Goal: Obtain resource: Download file/media

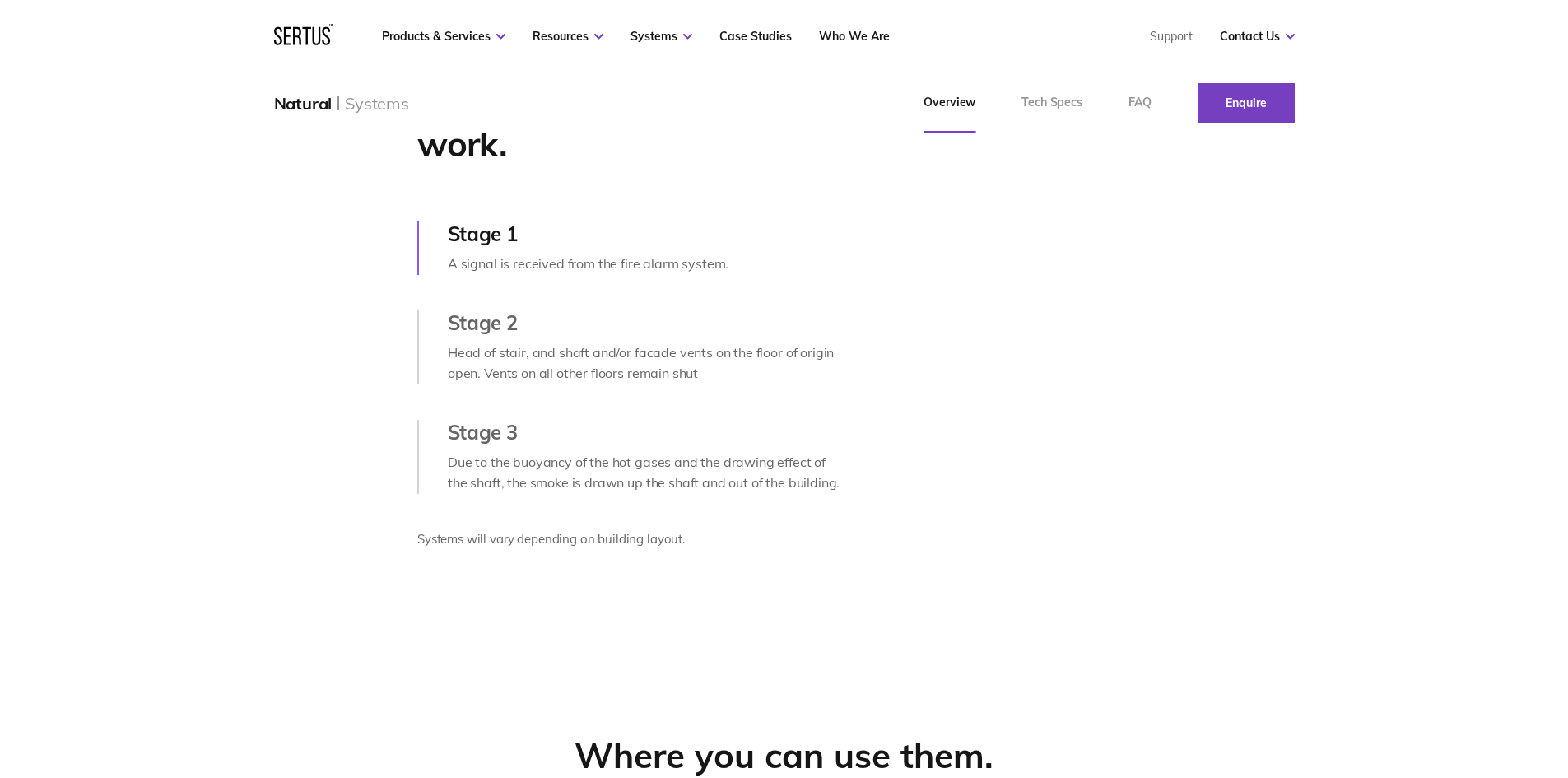
scroll to position [741, 0]
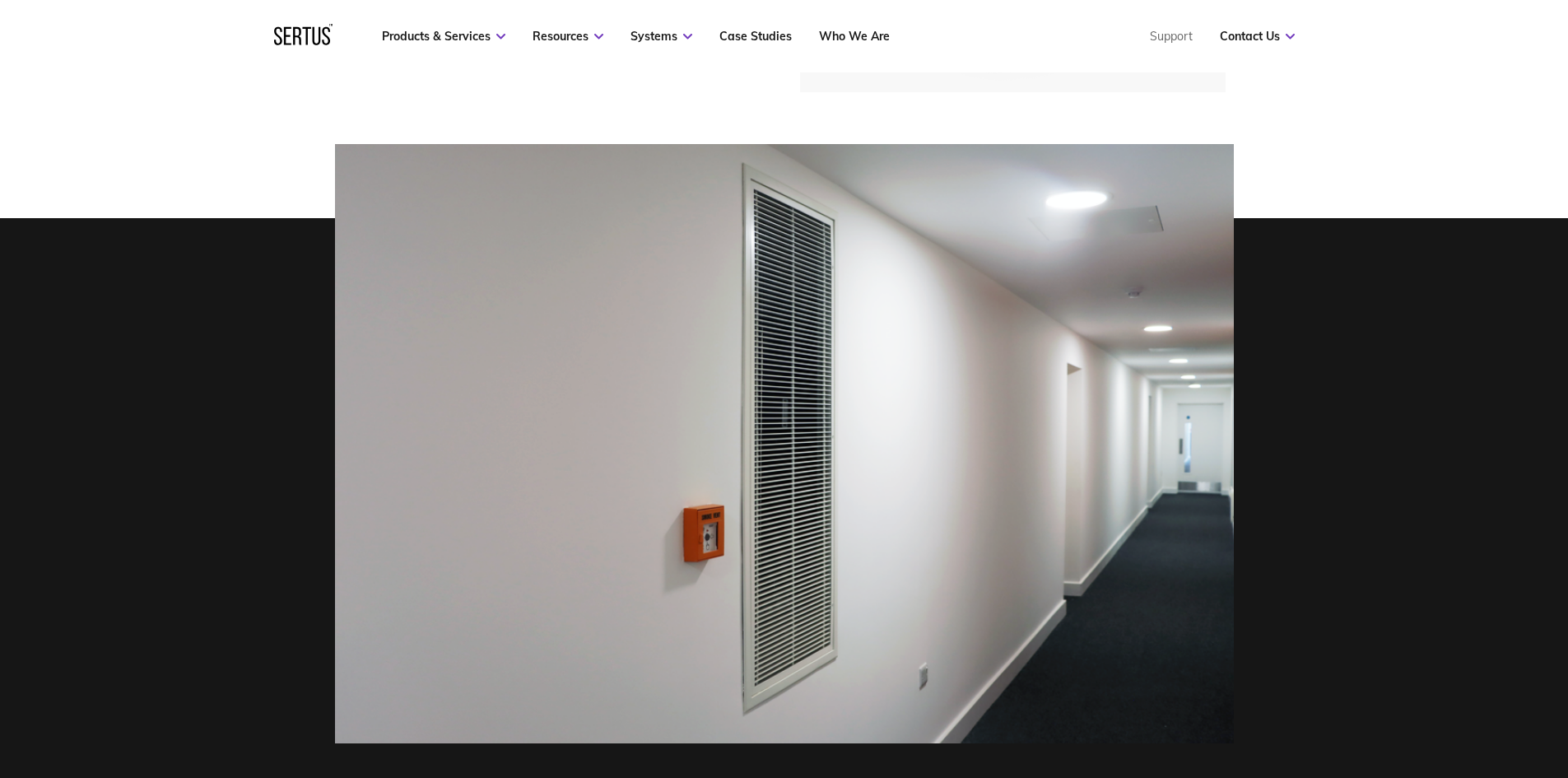
scroll to position [412, 0]
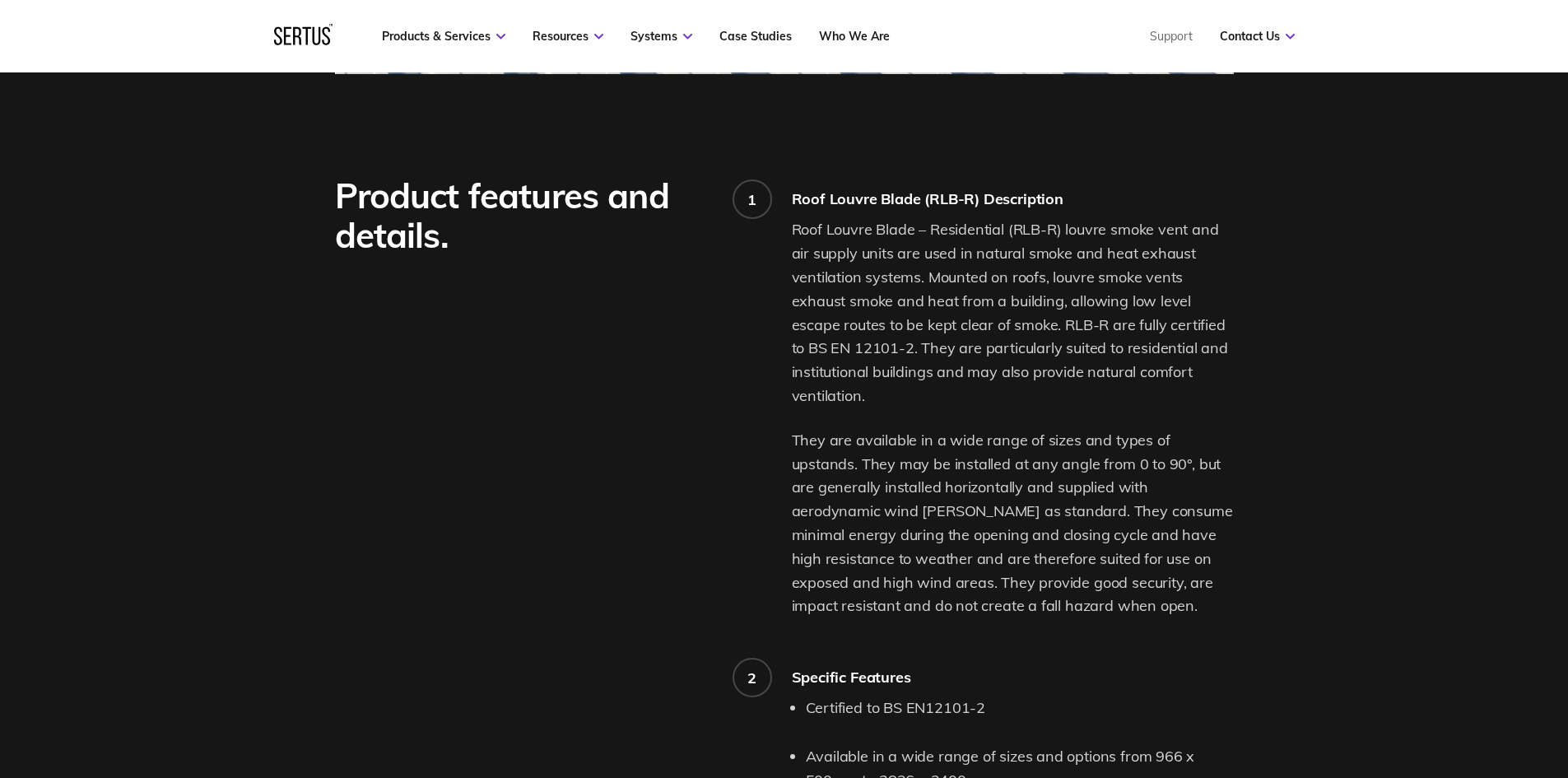
scroll to position [1153, 0]
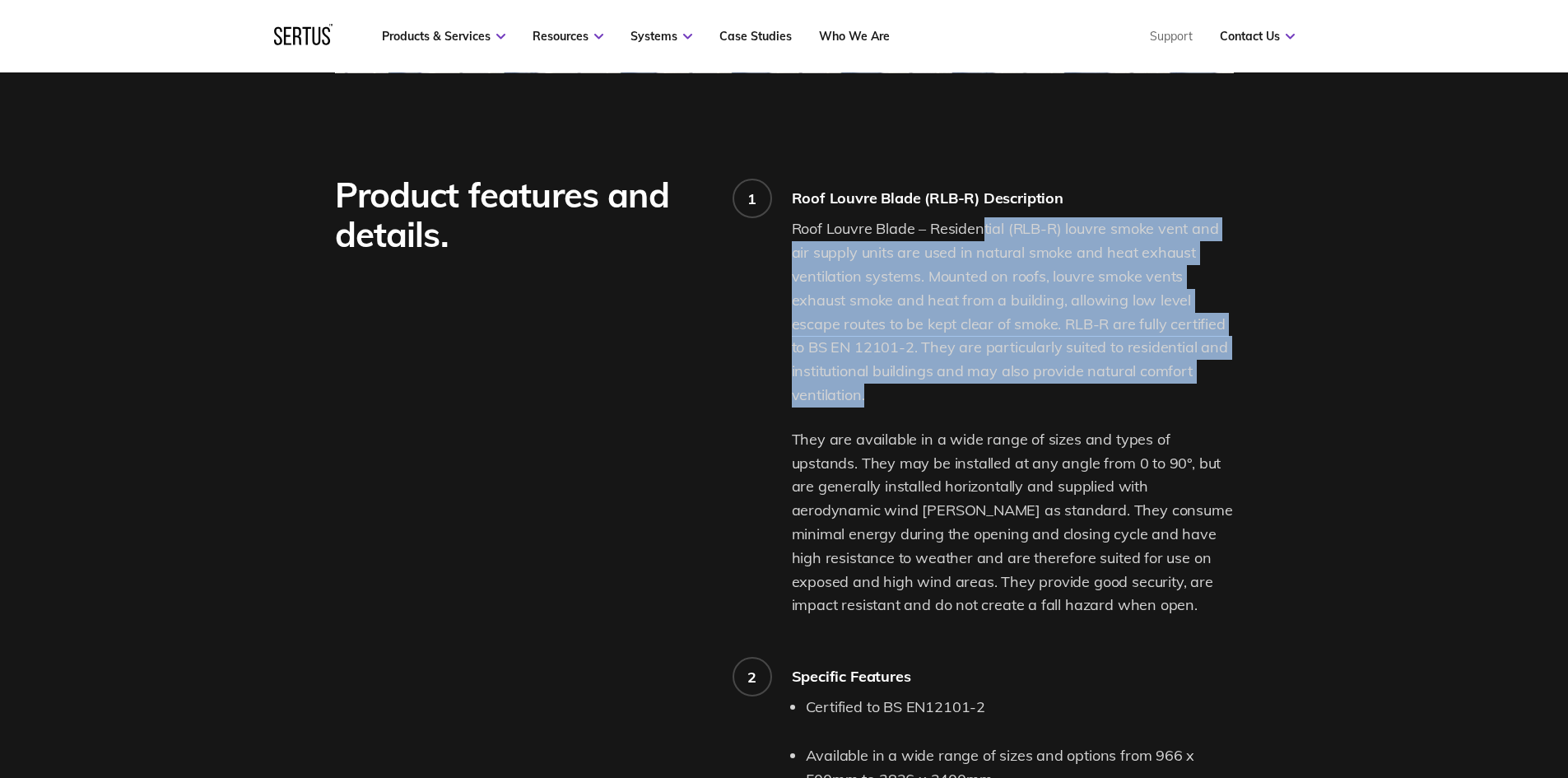
drag, startPoint x: 980, startPoint y: 217, endPoint x: 1022, endPoint y: 393, distance: 180.9
click at [1022, 393] on p "Roof Louvre Blade – Residential (RLB-R) louvre smoke vent and air supply units …" at bounding box center [1013, 312] width 442 height 189
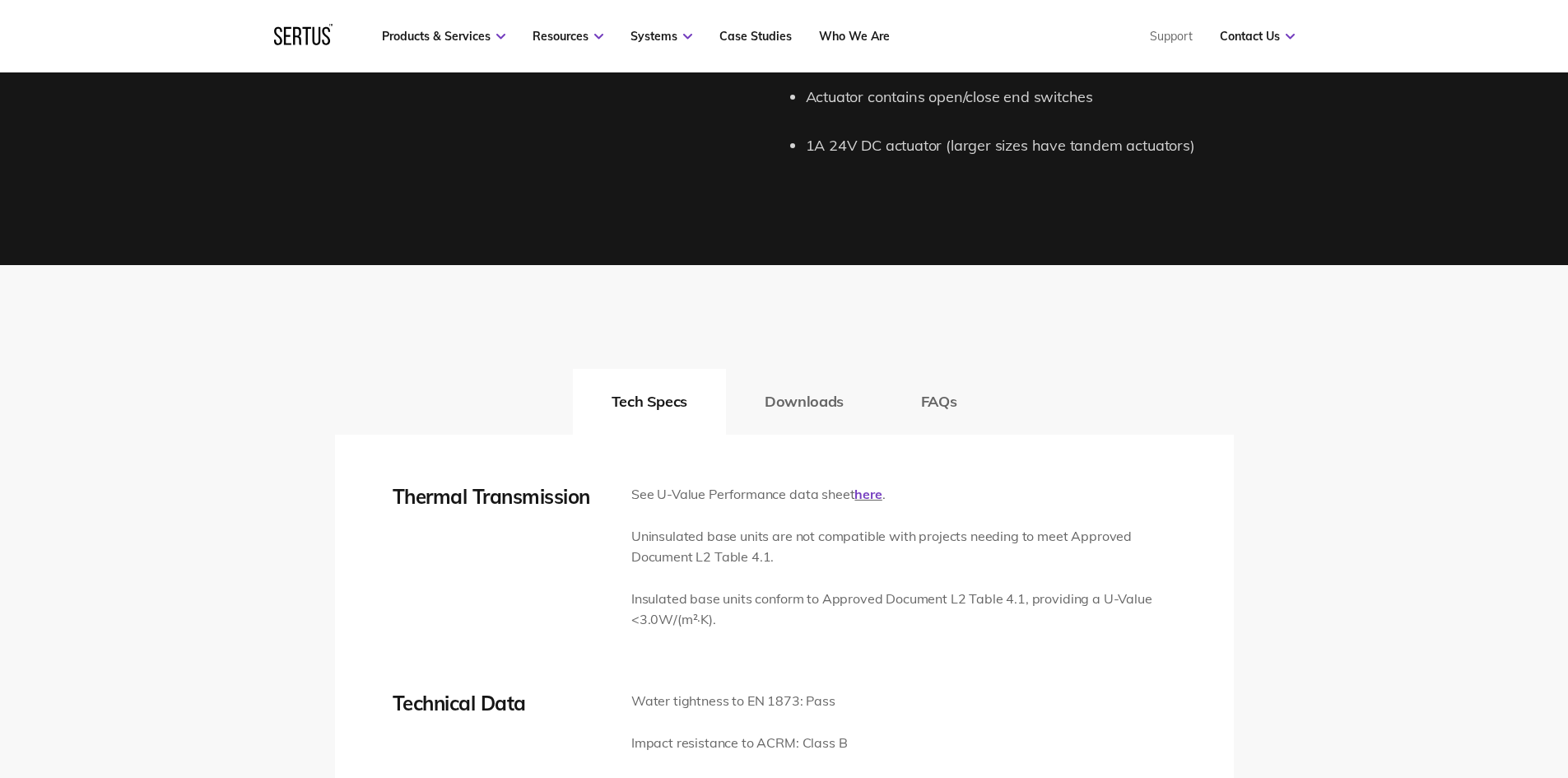
scroll to position [2222, 0]
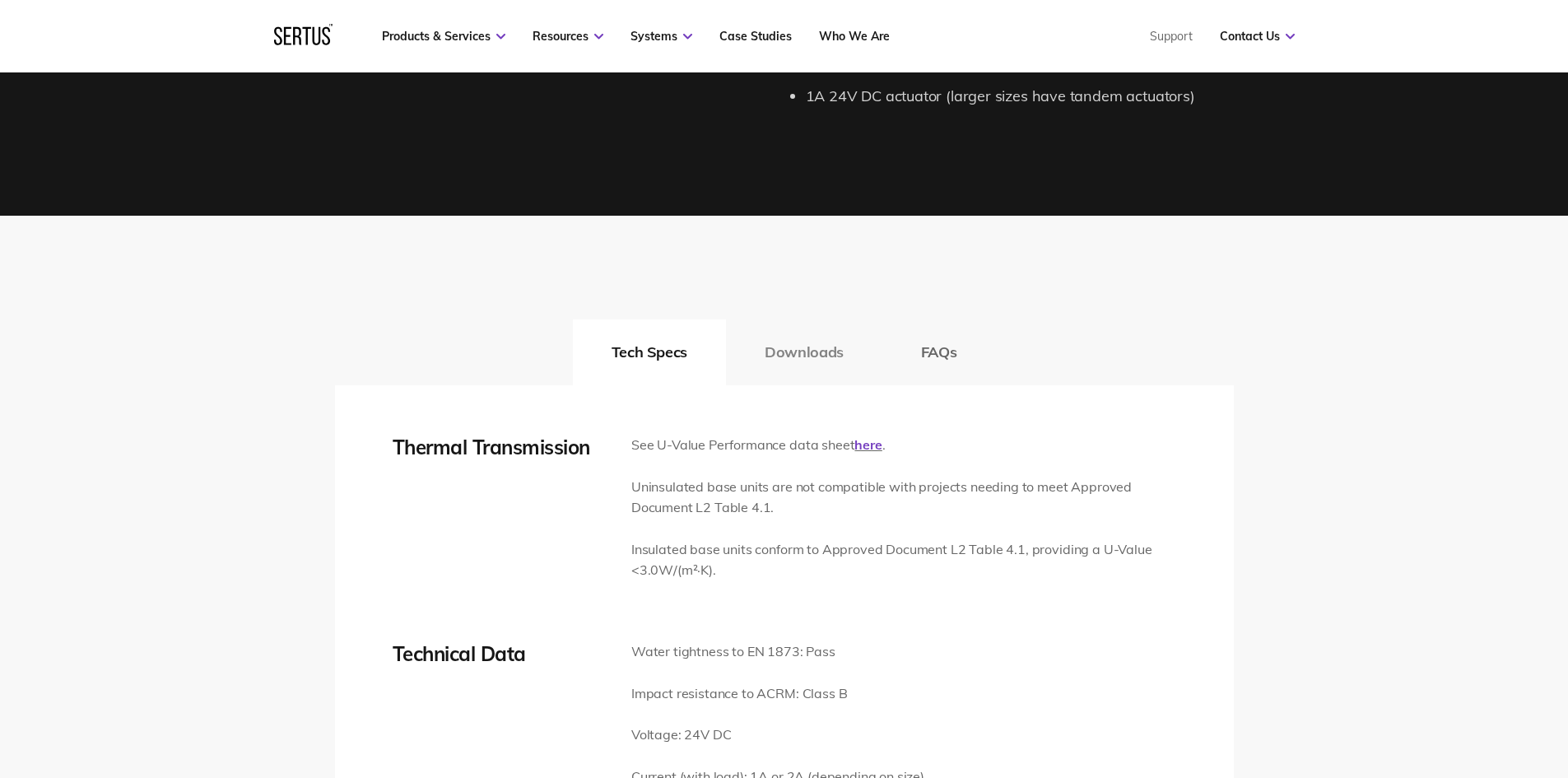
click at [778, 353] on button "Downloads" at bounding box center [805, 352] width 156 height 66
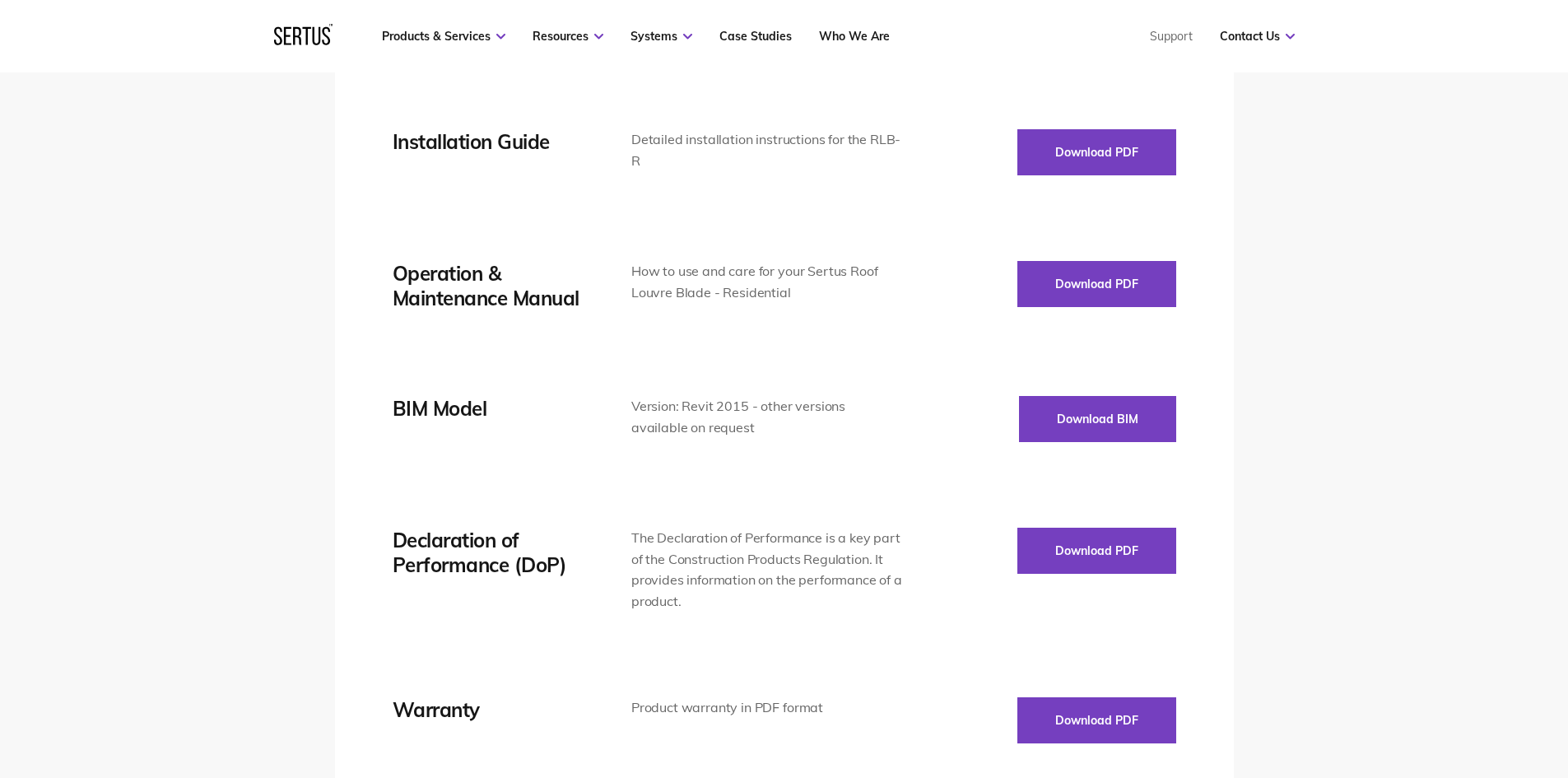
scroll to position [2387, 0]
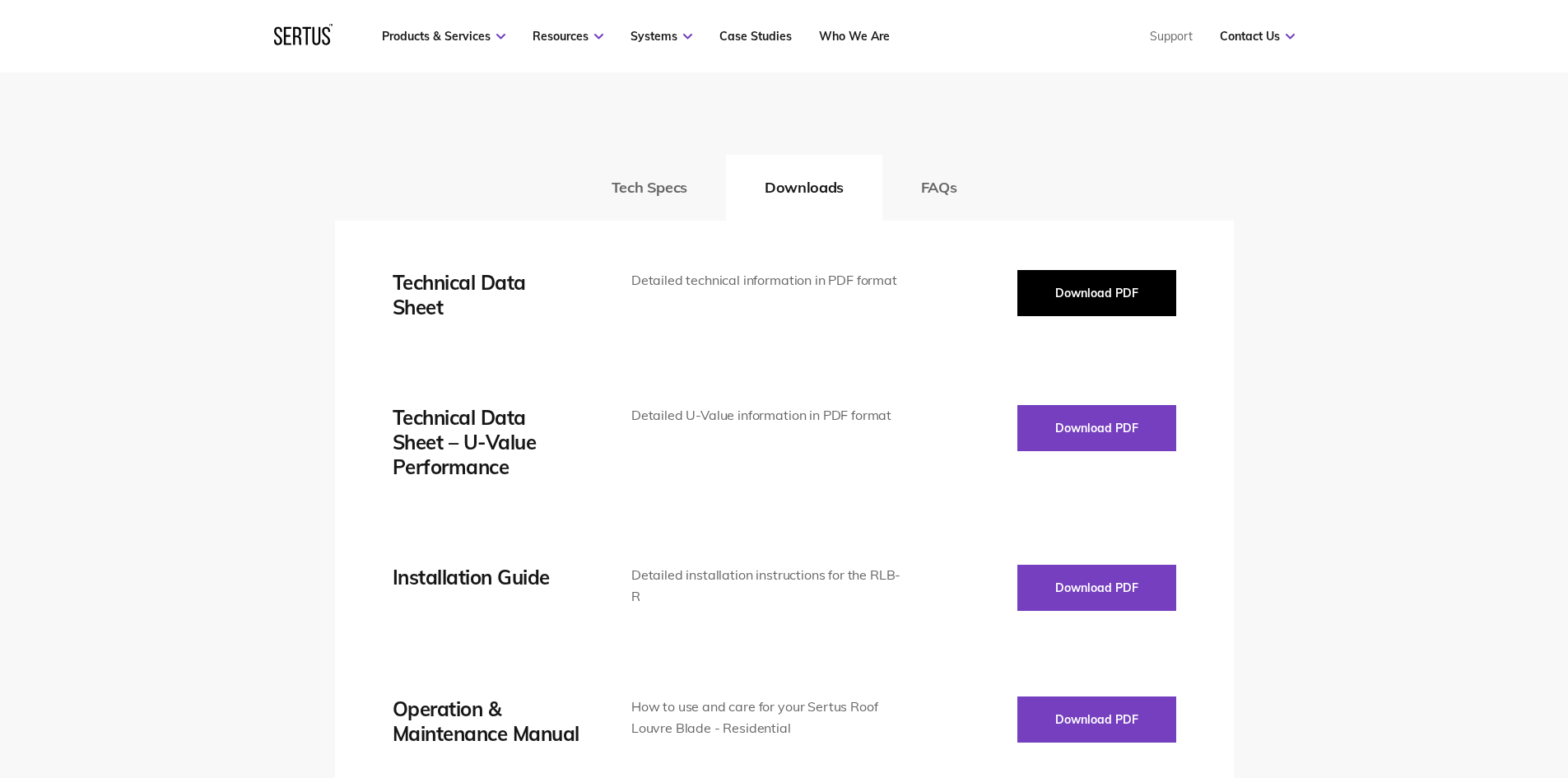
click at [1069, 277] on button "Download PDF" at bounding box center [1097, 293] width 159 height 46
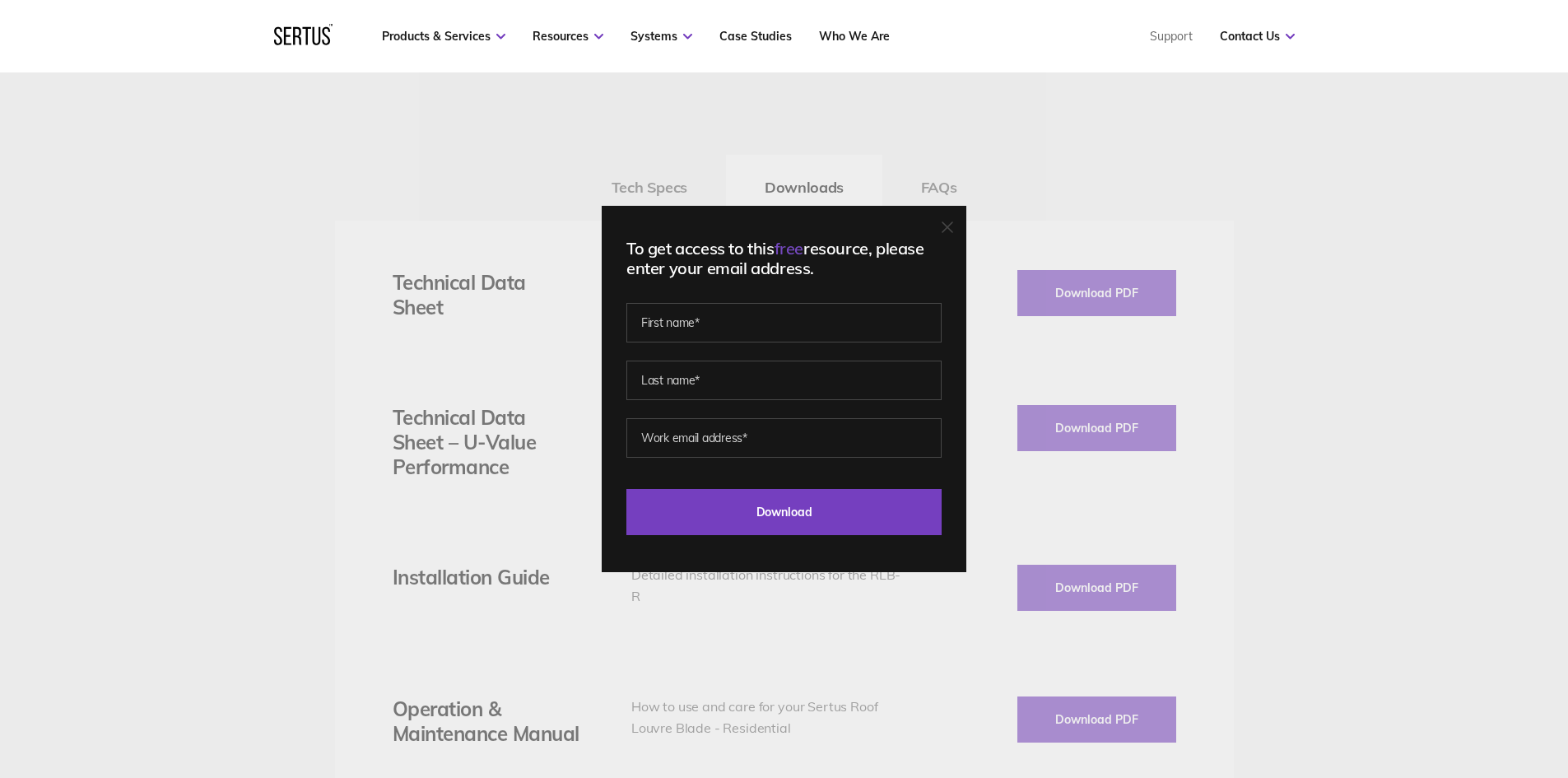
click at [946, 223] on div "To get access to this free resource, please enter your email address. Last Down…" at bounding box center [784, 389] width 364 height 366
click at [948, 221] on div at bounding box center [946, 228] width 11 height 16
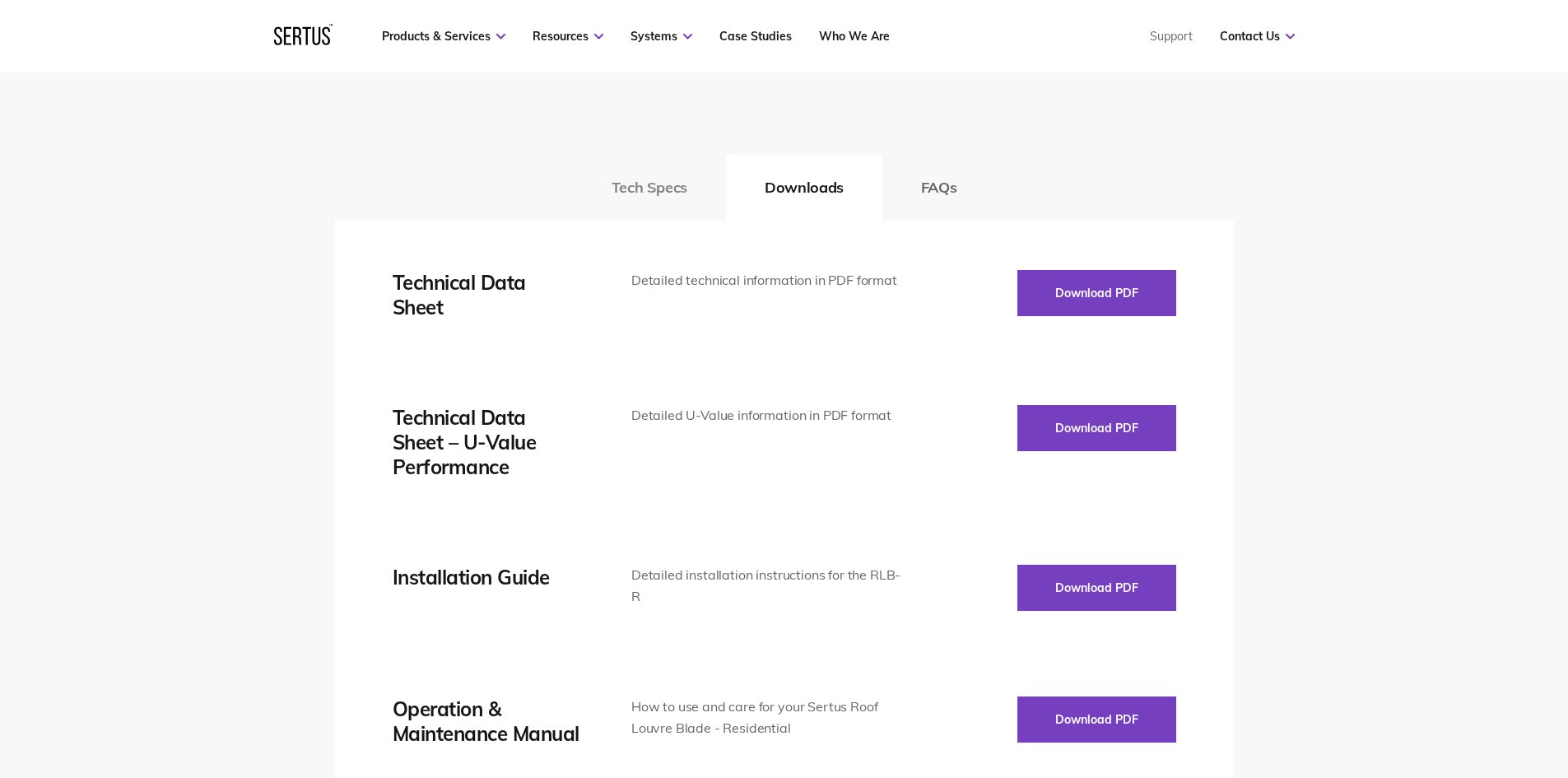
click at [653, 197] on button "Tech Specs" at bounding box center [649, 187] width 153 height 66
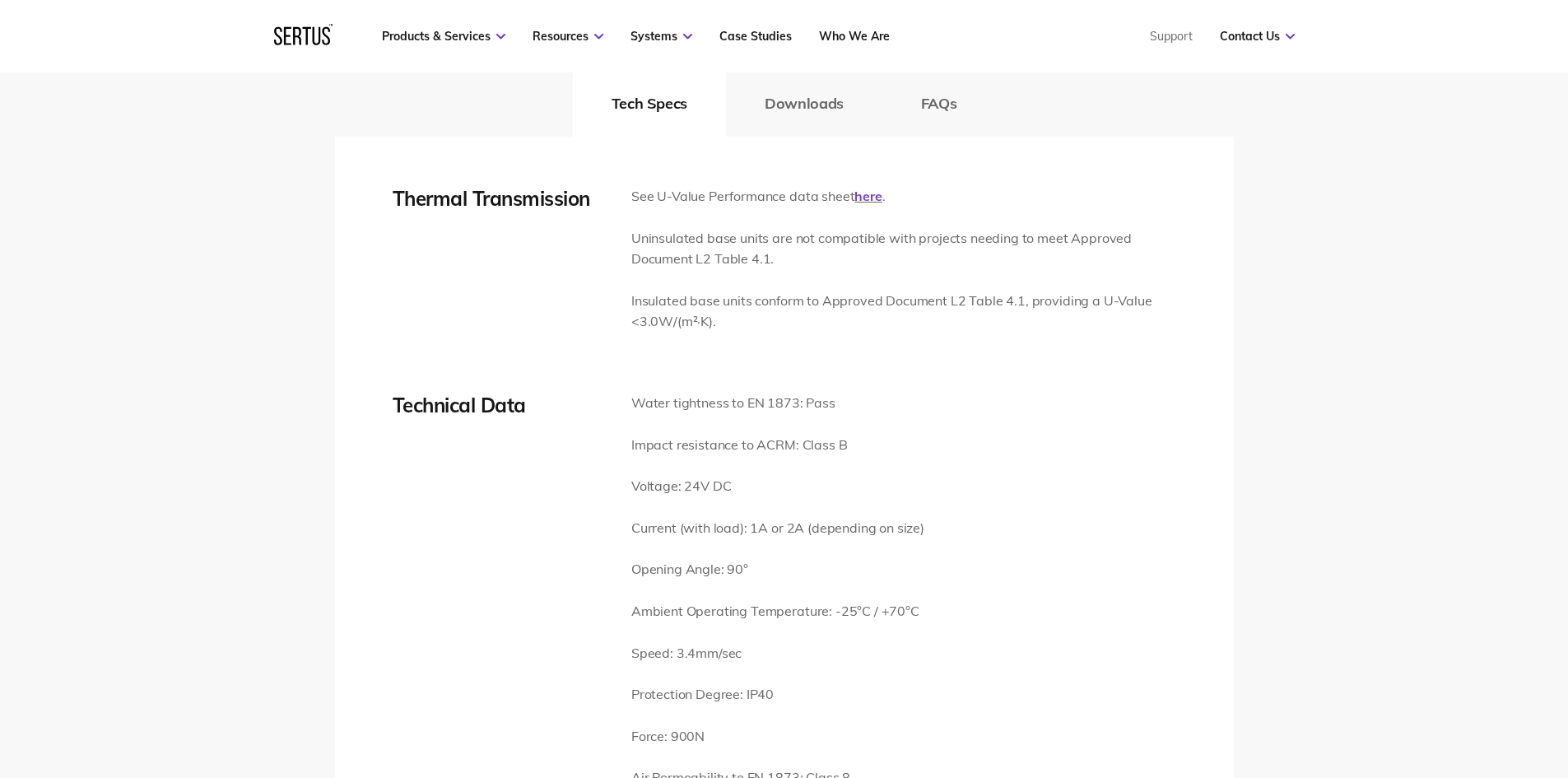
scroll to position [2470, 0]
click at [757, 115] on button "Downloads" at bounding box center [805, 105] width 156 height 66
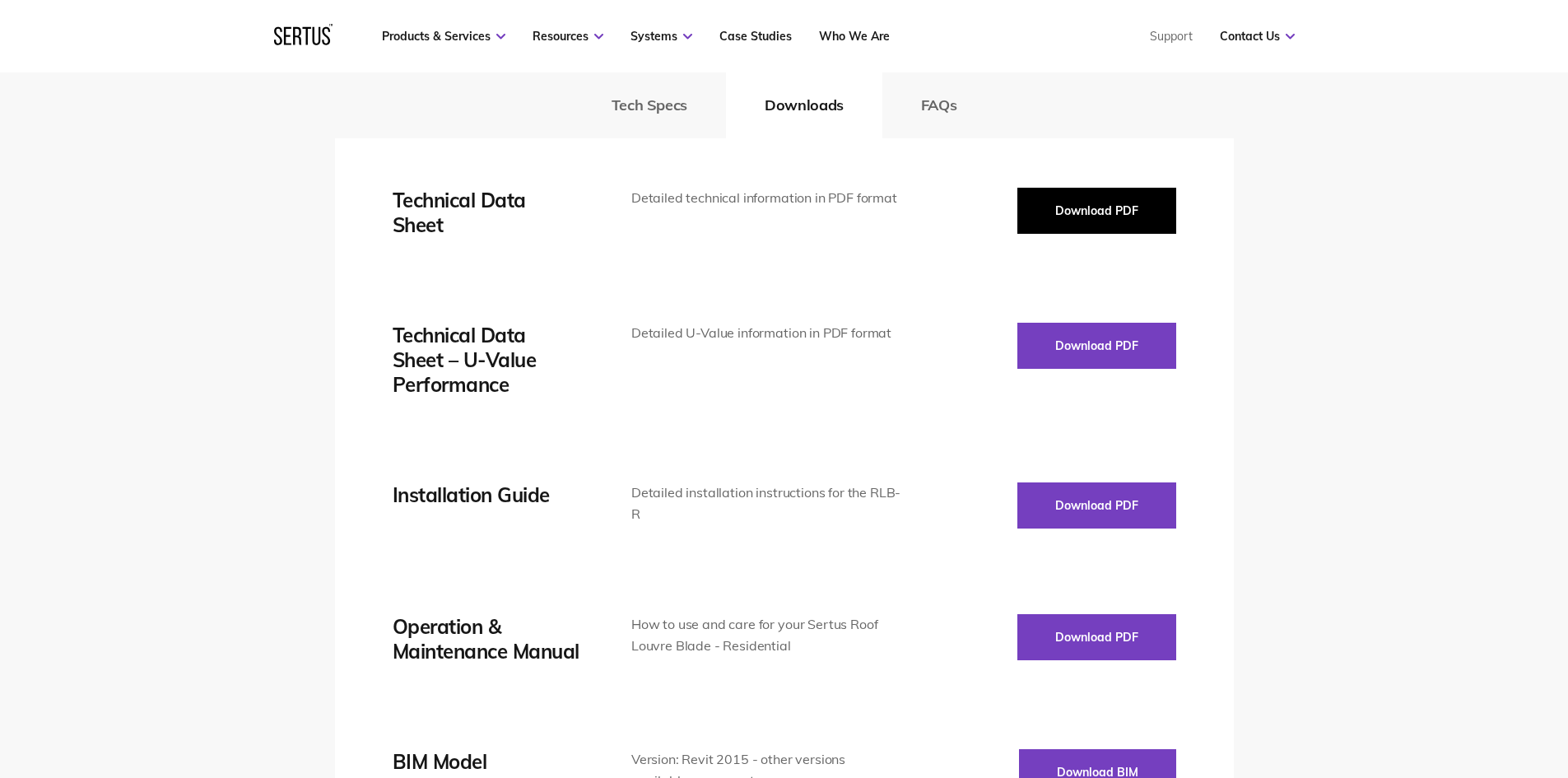
click at [1089, 215] on button "Download PDF" at bounding box center [1097, 211] width 159 height 46
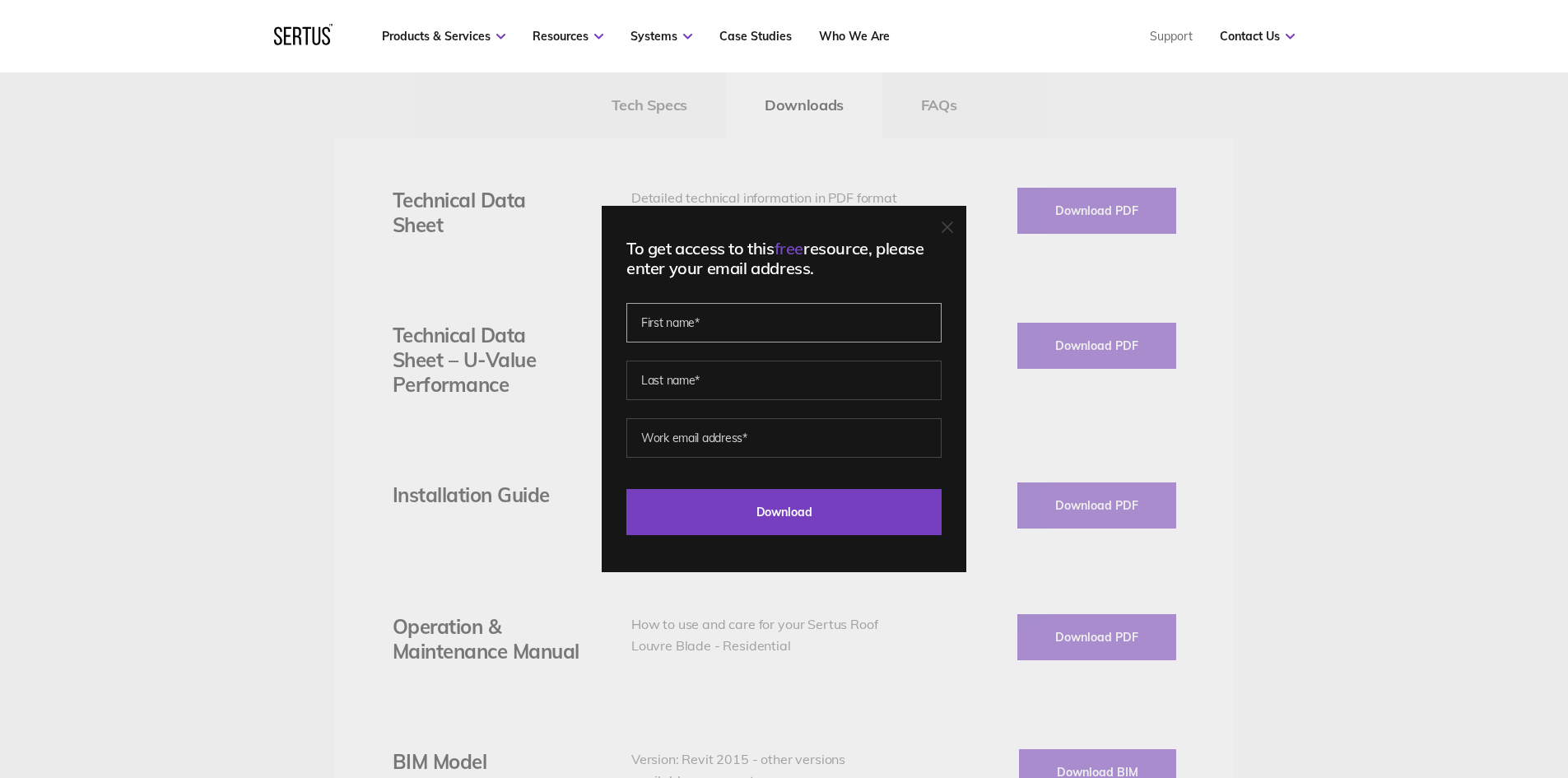
click at [732, 331] on input "text" at bounding box center [784, 322] width 315 height 40
type input "[PERSON_NAME]"
type input "[PERSON_NAME][EMAIL_ADDRESS][PERSON_NAME][DOMAIN_NAME]"
click at [627, 489] on input "Download" at bounding box center [784, 512] width 315 height 46
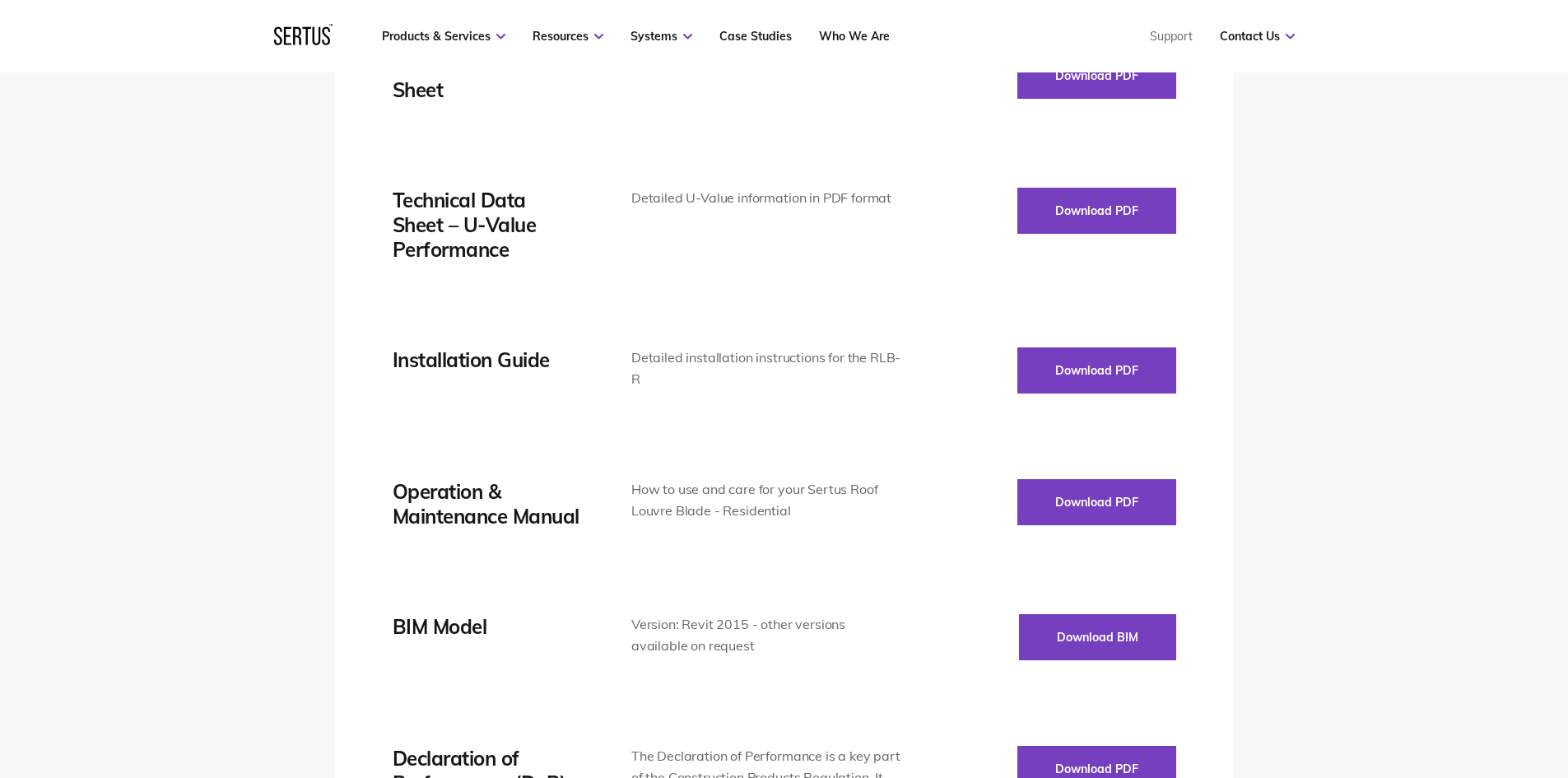
scroll to position [2634, 0]
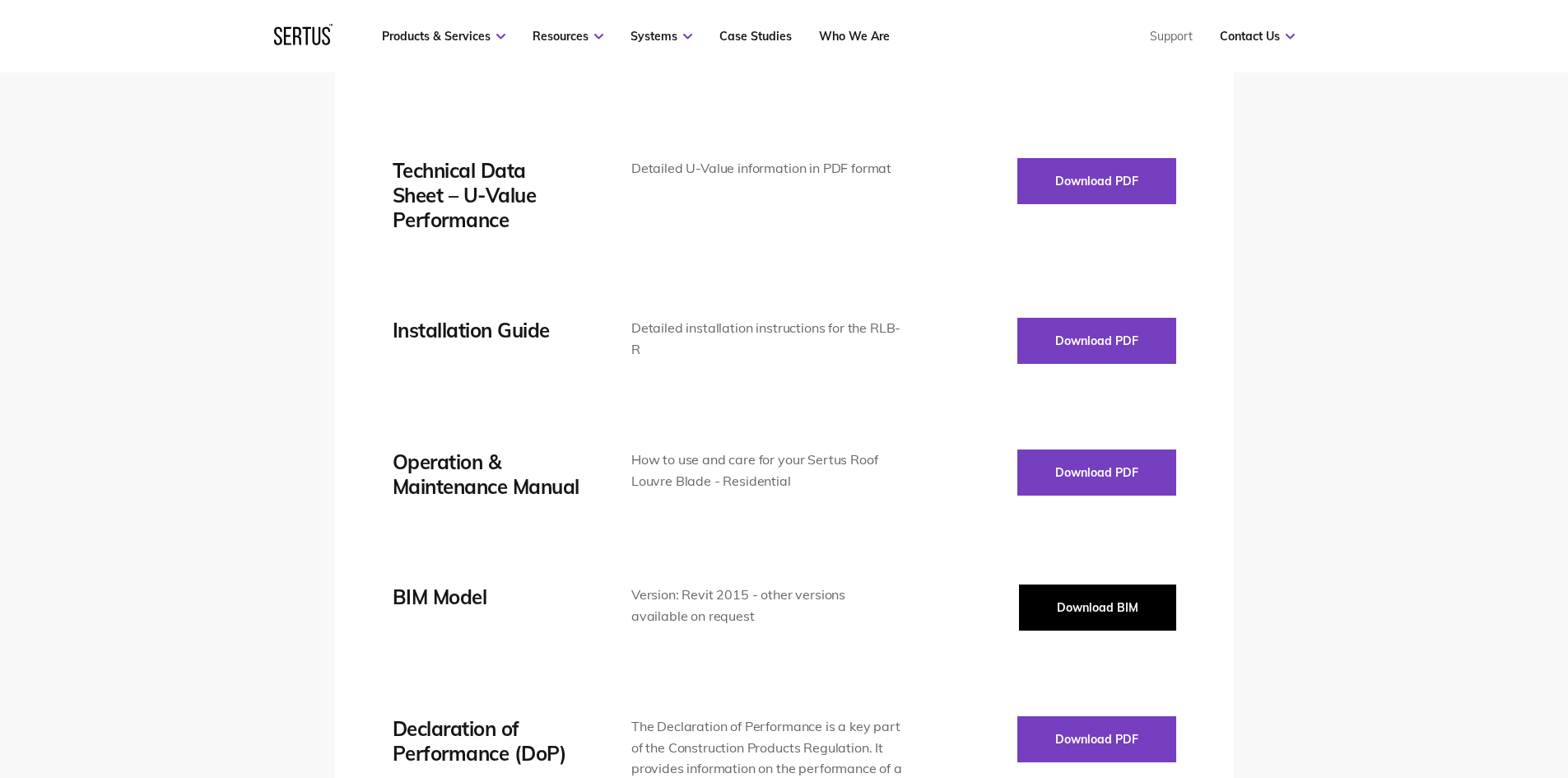
click at [1088, 621] on button "Download BIM" at bounding box center [1097, 608] width 157 height 46
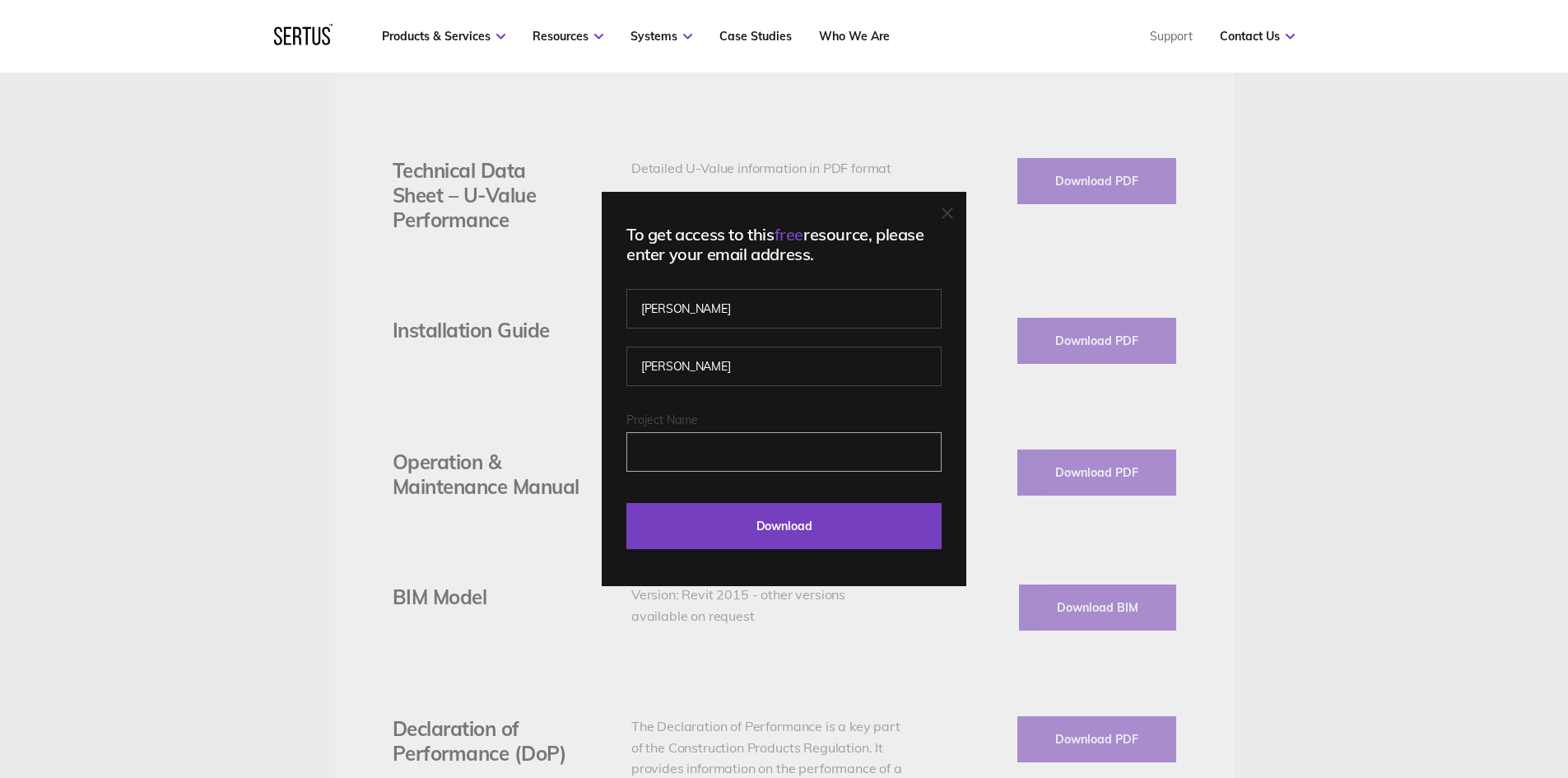
click at [721, 456] on input "Project Name" at bounding box center [784, 452] width 315 height 40
type input "Coal Yard"
click at [764, 517] on input "Download" at bounding box center [784, 526] width 315 height 46
